Goal: Task Accomplishment & Management: Use online tool/utility

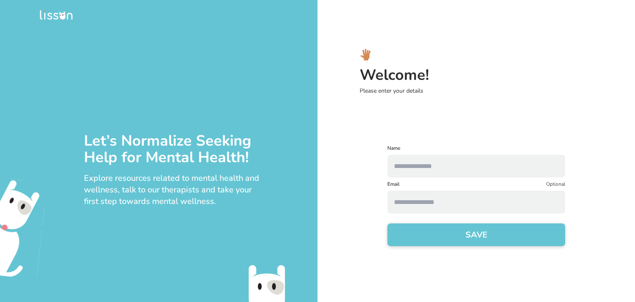
click at [446, 169] on input "text" at bounding box center [476, 166] width 178 height 23
type input "*****"
click at [430, 196] on input at bounding box center [476, 202] width 178 height 23
type input "**********"
click at [462, 239] on button "SAVE" at bounding box center [476, 234] width 178 height 23
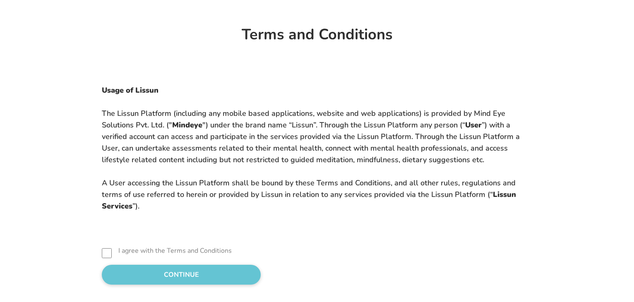
click at [55, 259] on div "I agree with the Terms and Conditions CONTINUE" at bounding box center [316, 266] width 523 height 36
click at [102, 254] on div "I agree with the Terms and Conditions" at bounding box center [317, 253] width 430 height 10
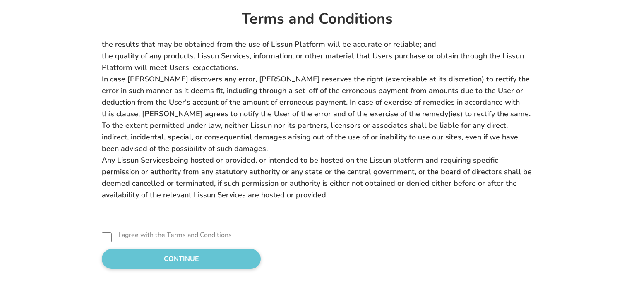
scroll to position [3413, 0]
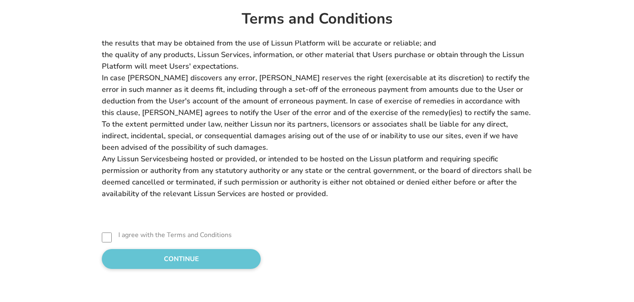
click at [155, 249] on button "CONTINUE" at bounding box center [181, 259] width 159 height 20
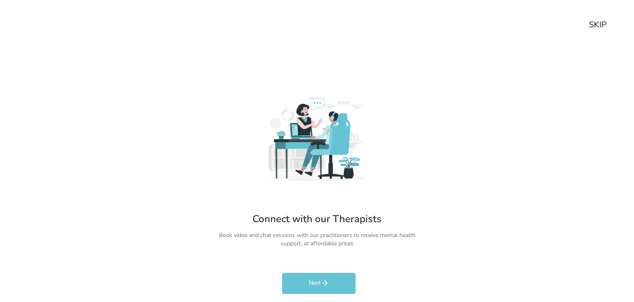
scroll to position [2, 0]
click at [327, 284] on icon "rectangleButtonColorCustom" at bounding box center [324, 282] width 8 height 8
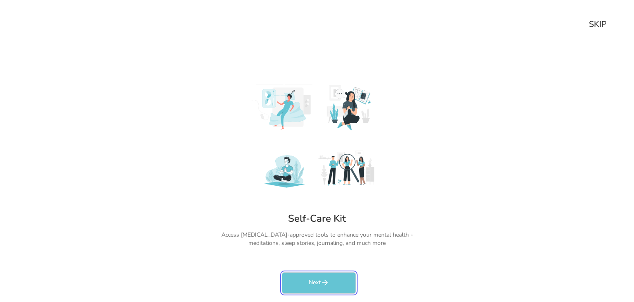
click at [326, 285] on icon "rectangleButtonColorCustom" at bounding box center [324, 282] width 8 height 8
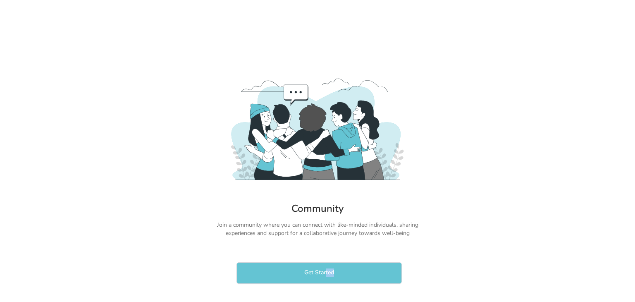
drag, startPoint x: 326, startPoint y: 285, endPoint x: 325, endPoint y: 271, distance: 13.7
click at [325, 282] on div "Get Started" at bounding box center [317, 277] width 165 height 30
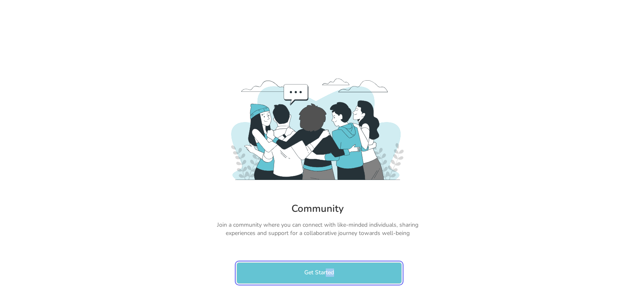
click at [325, 266] on button "Get Started" at bounding box center [319, 273] width 165 height 22
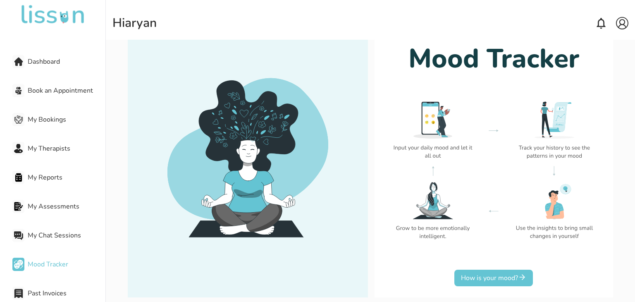
scroll to position [55, 0]
click at [510, 277] on button "How is your mood?" at bounding box center [493, 278] width 79 height 17
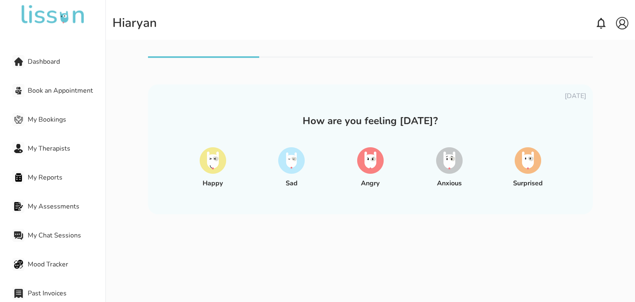
click at [454, 163] on img at bounding box center [449, 160] width 26 height 26
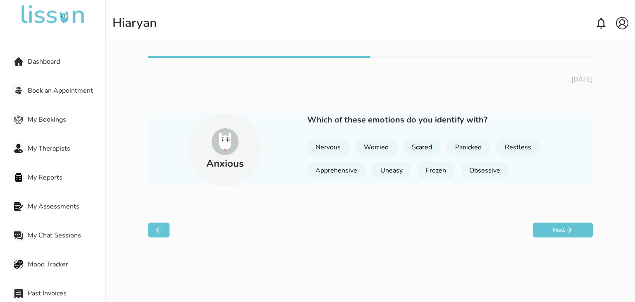
click at [391, 148] on div "Worried" at bounding box center [376, 147] width 41 height 17
click at [481, 174] on div "Obsessive" at bounding box center [485, 170] width 48 height 17
click at [551, 227] on button "Next" at bounding box center [563, 229] width 60 height 15
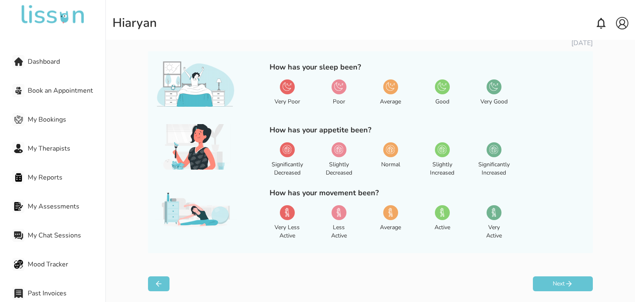
scroll to position [75, 0]
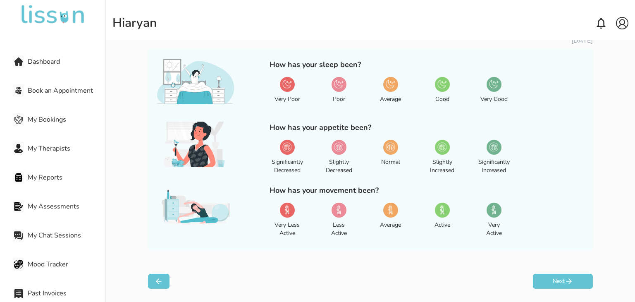
click at [343, 95] on div "Poor" at bounding box center [339, 99] width 12 height 8
click at [490, 149] on img at bounding box center [493, 146] width 9 height 9
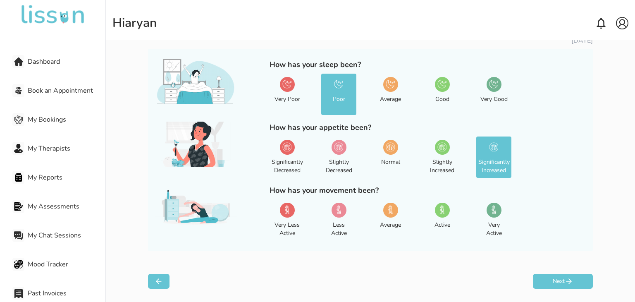
click at [425, 156] on div "Slightly Increased" at bounding box center [442, 156] width 35 height 41
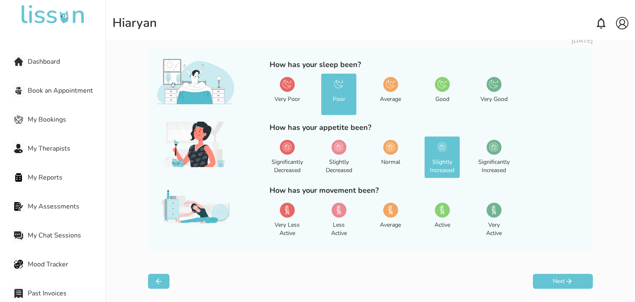
click at [384, 157] on div "Normal" at bounding box center [390, 156] width 35 height 41
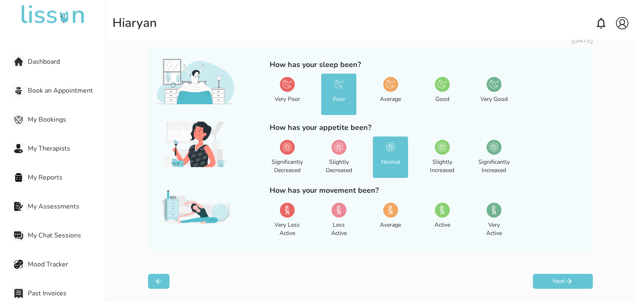
click at [346, 219] on div "Less Active" at bounding box center [338, 219] width 35 height 41
click at [552, 275] on button "Next" at bounding box center [563, 281] width 60 height 15
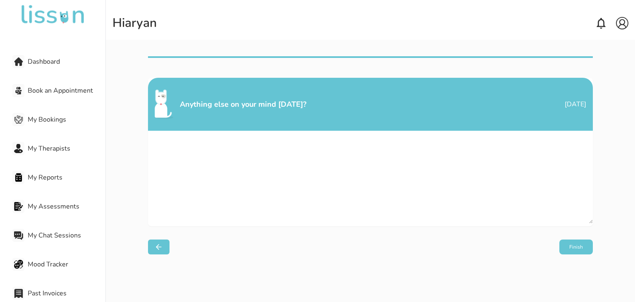
scroll to position [0, 0]
click at [336, 172] on textarea at bounding box center [370, 177] width 445 height 93
type textarea "*"
type textarea "**********"
click at [581, 246] on button "Finish" at bounding box center [576, 246] width 33 height 15
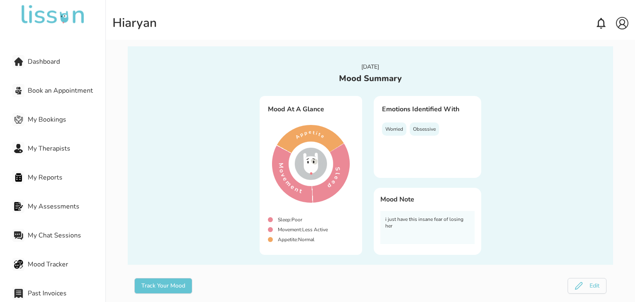
scroll to position [26, 0]
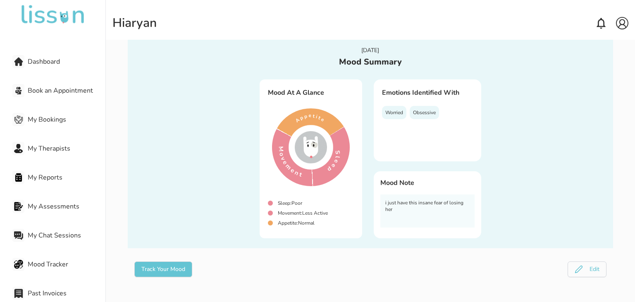
drag, startPoint x: 407, startPoint y: 197, endPoint x: 409, endPoint y: 210, distance: 13.4
click at [407, 199] on div "i just have this insane fear of losing her" at bounding box center [427, 210] width 94 height 33
click at [185, 266] on button "Track Your Mood" at bounding box center [163, 269] width 58 height 16
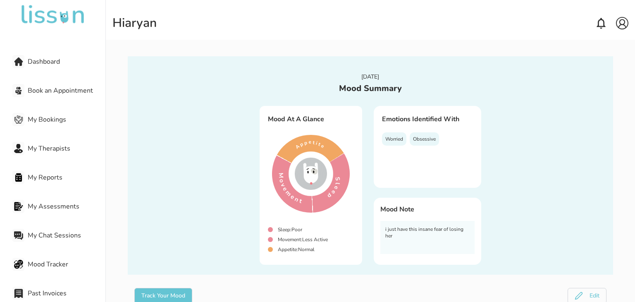
select select "**********"
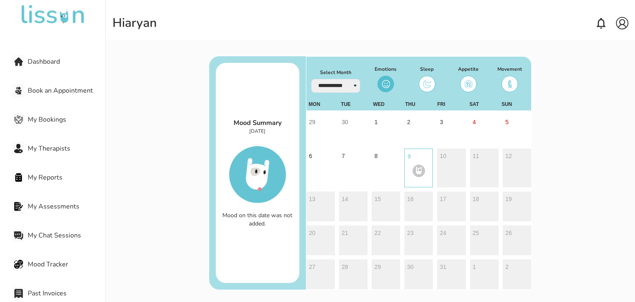
scroll to position [32, 0]
click at [413, 169] on img "button" at bounding box center [419, 170] width 12 height 12
click at [386, 169] on button "8" at bounding box center [386, 167] width 29 height 39
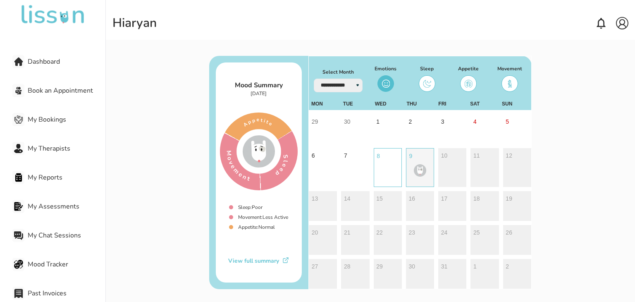
click at [433, 163] on button "9" at bounding box center [420, 167] width 28 height 39
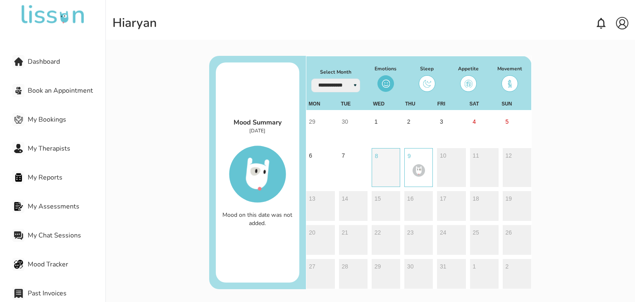
click at [397, 165] on button "8" at bounding box center [386, 167] width 29 height 39
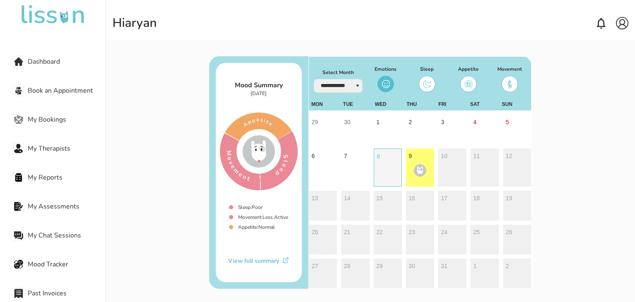
scroll to position [31, 0]
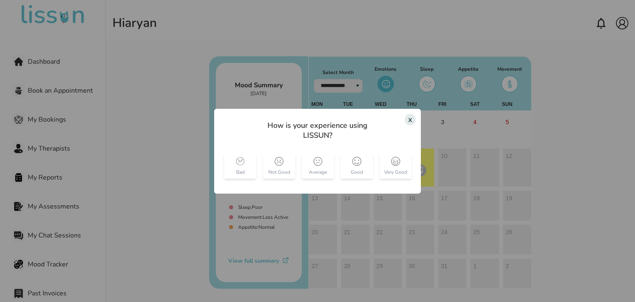
click at [320, 158] on img at bounding box center [317, 161] width 9 height 9
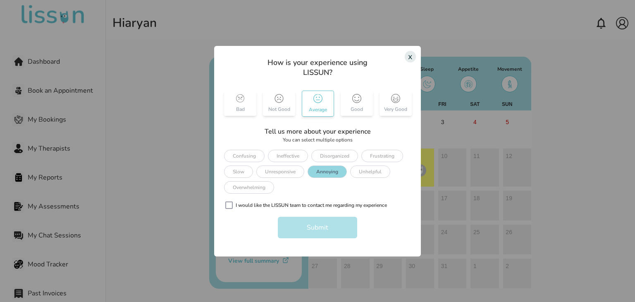
drag, startPoint x: 325, startPoint y: 154, endPoint x: 321, endPoint y: 165, distance: 11.8
click at [325, 157] on div "Disorganized" at bounding box center [334, 156] width 47 height 12
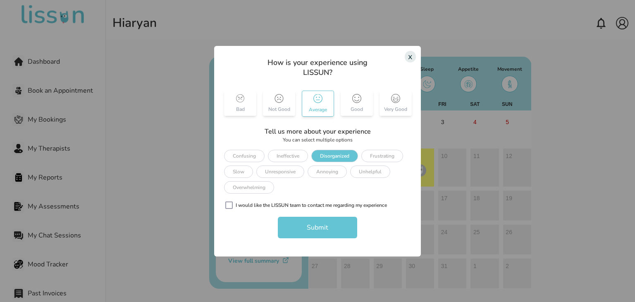
click at [319, 226] on button "Submit" at bounding box center [317, 228] width 79 height 22
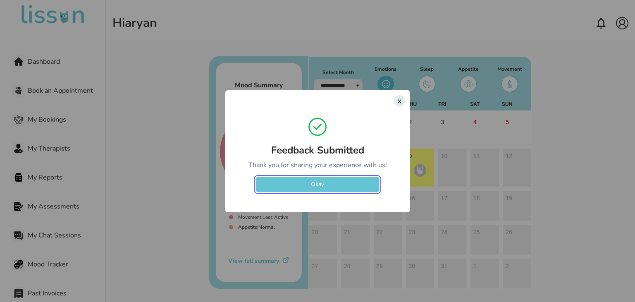
click at [304, 182] on button "Okay" at bounding box center [318, 185] width 124 height 16
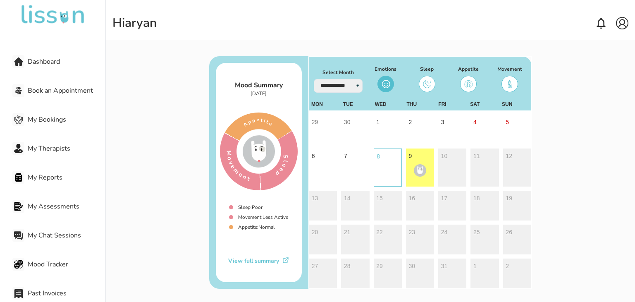
click at [250, 261] on div "View full summary" at bounding box center [259, 261] width 86 height 8
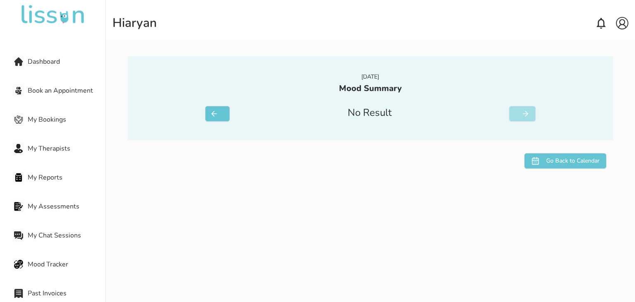
click at [202, 122] on div "No Result" at bounding box center [370, 118] width 382 height 24
click at [211, 115] on icon "rectangleButtonColorCustom" at bounding box center [214, 114] width 53 height 8
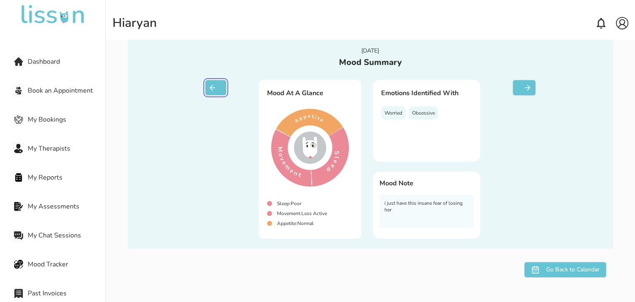
scroll to position [26, 0]
click at [539, 268] on button "Go Back to Calendar" at bounding box center [565, 269] width 82 height 16
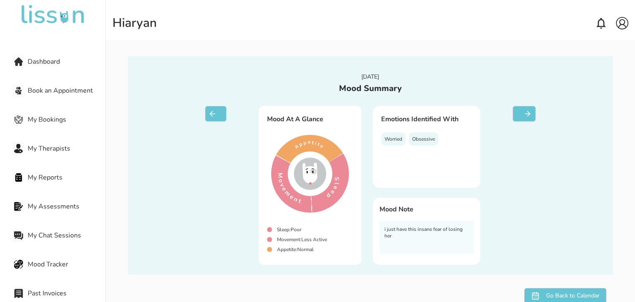
select select "**********"
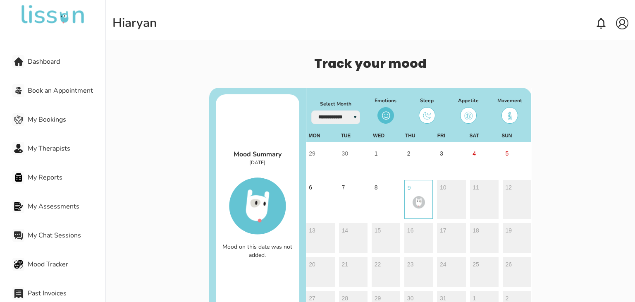
scroll to position [32, 0]
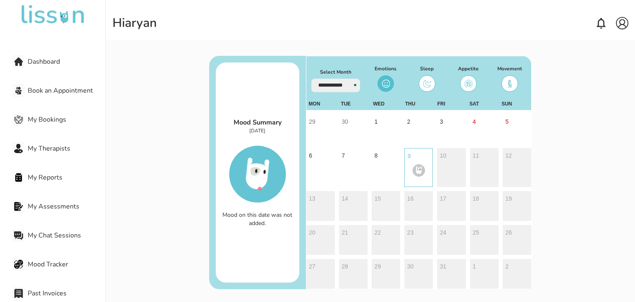
click at [146, 24] on div "Hi aryan" at bounding box center [134, 23] width 44 height 15
drag, startPoint x: 146, startPoint y: 24, endPoint x: 111, endPoint y: 30, distance: 35.0
click at [143, 24] on div "Hi aryan" at bounding box center [134, 23] width 44 height 15
click at [59, 10] on img at bounding box center [53, 15] width 66 height 20
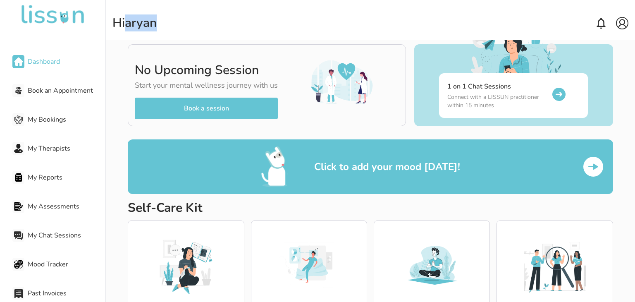
click at [58, 14] on img at bounding box center [53, 15] width 66 height 20
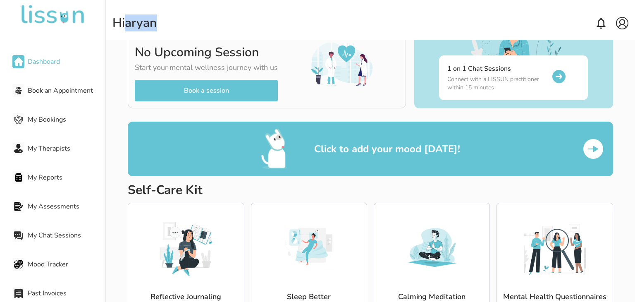
scroll to position [89, 0]
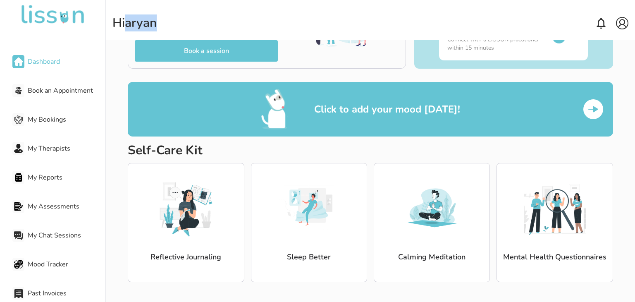
click at [179, 232] on img at bounding box center [186, 208] width 62 height 62
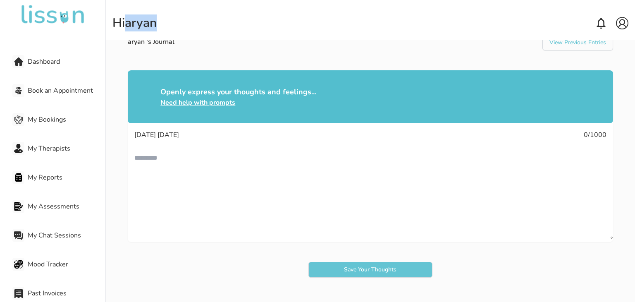
scroll to position [76, 0]
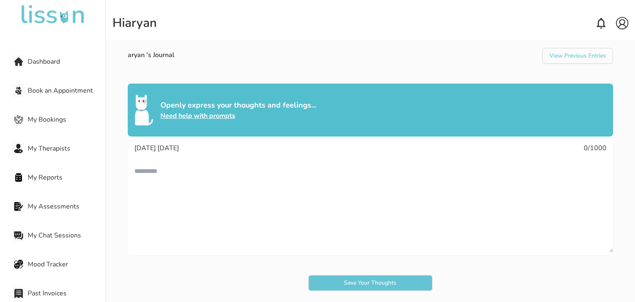
click at [170, 177] on textarea at bounding box center [370, 206] width 485 height 93
type textarea "**********"
click at [371, 292] on div "Save Your Thoughts" at bounding box center [371, 287] width 124 height 24
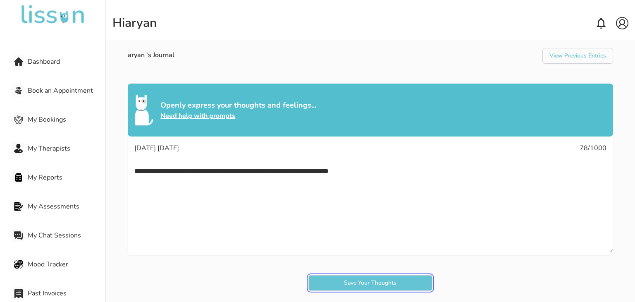
click at [371, 288] on button "Save Your Thoughts" at bounding box center [371, 283] width 124 height 16
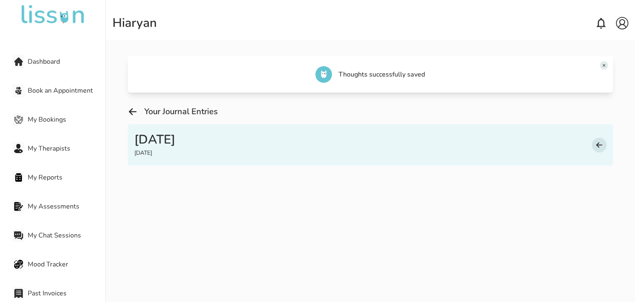
click at [175, 132] on div "[DATE]" at bounding box center [154, 139] width 41 height 15
click at [596, 143] on img at bounding box center [600, 145] width 8 height 8
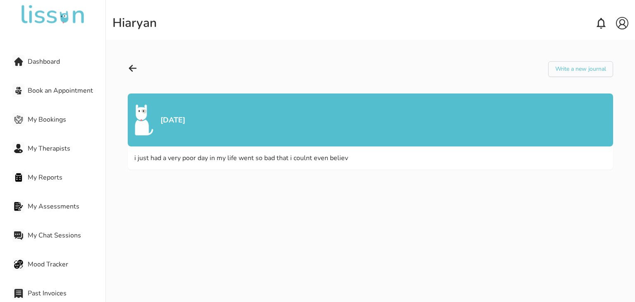
click at [137, 68] on img at bounding box center [133, 68] width 10 height 10
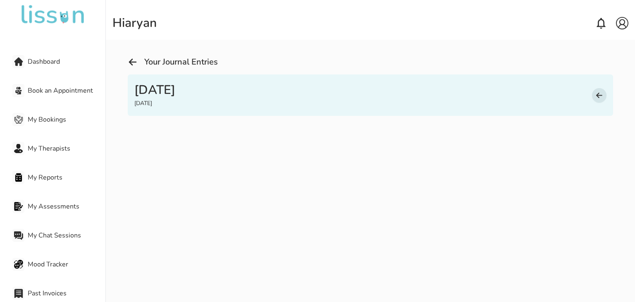
click at [136, 61] on img at bounding box center [133, 62] width 10 height 10
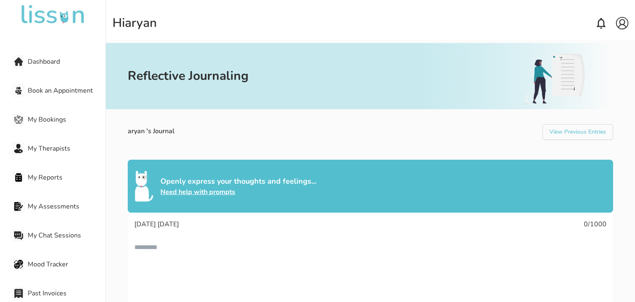
click at [64, 10] on img at bounding box center [53, 15] width 66 height 20
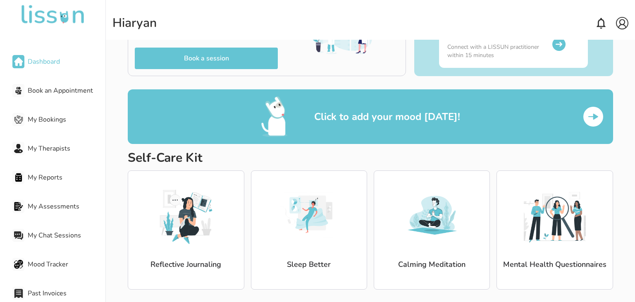
scroll to position [89, 0]
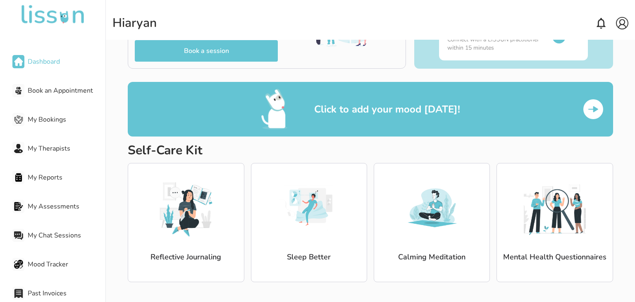
click at [304, 219] on img at bounding box center [309, 208] width 62 height 62
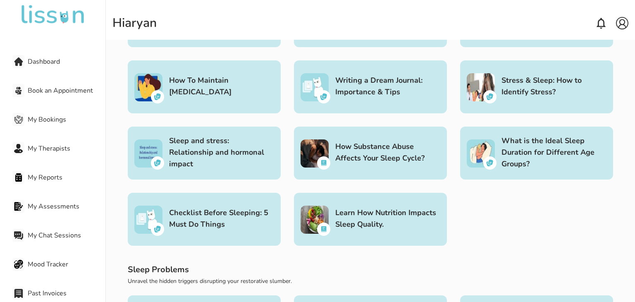
scroll to position [165, 0]
